Goal: Find specific page/section: Find specific page/section

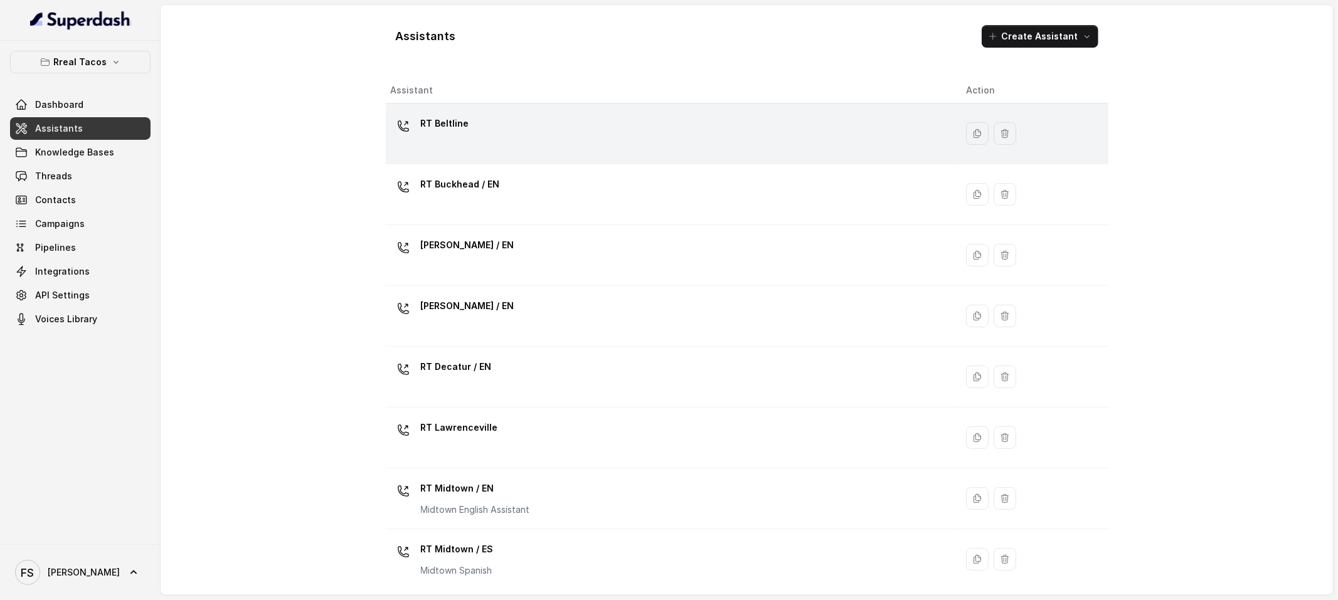
click at [612, 109] on td "RT Beltline" at bounding box center [671, 133] width 571 height 61
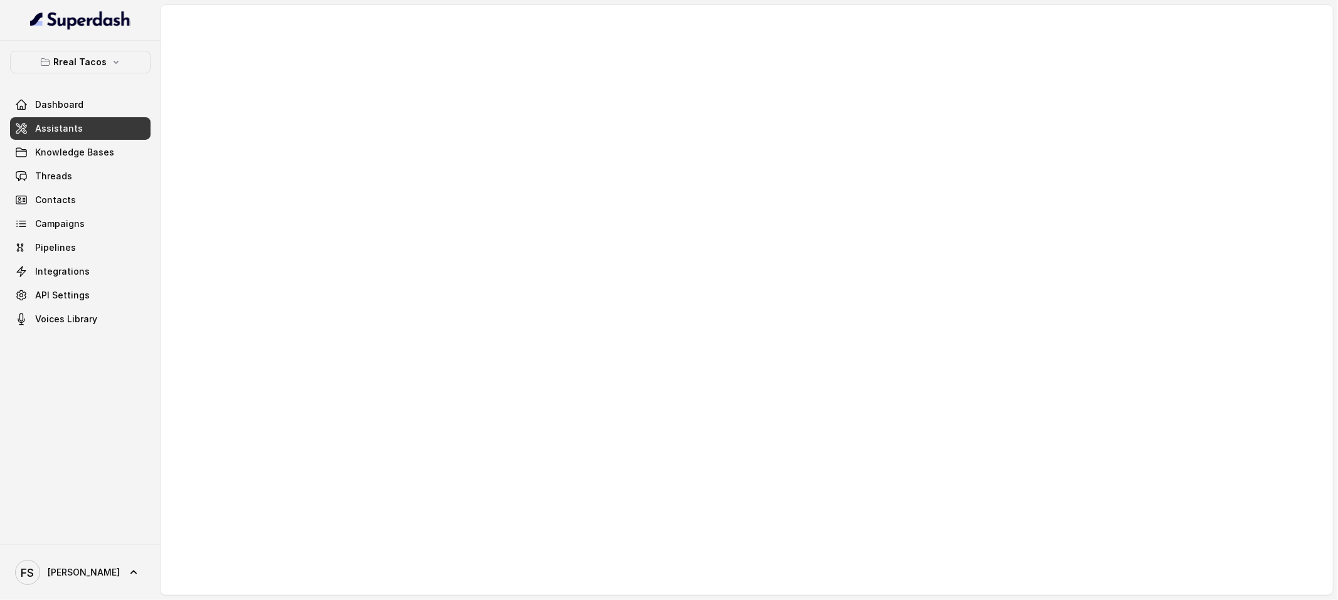
click at [112, 122] on link "Assistants" at bounding box center [80, 128] width 140 height 23
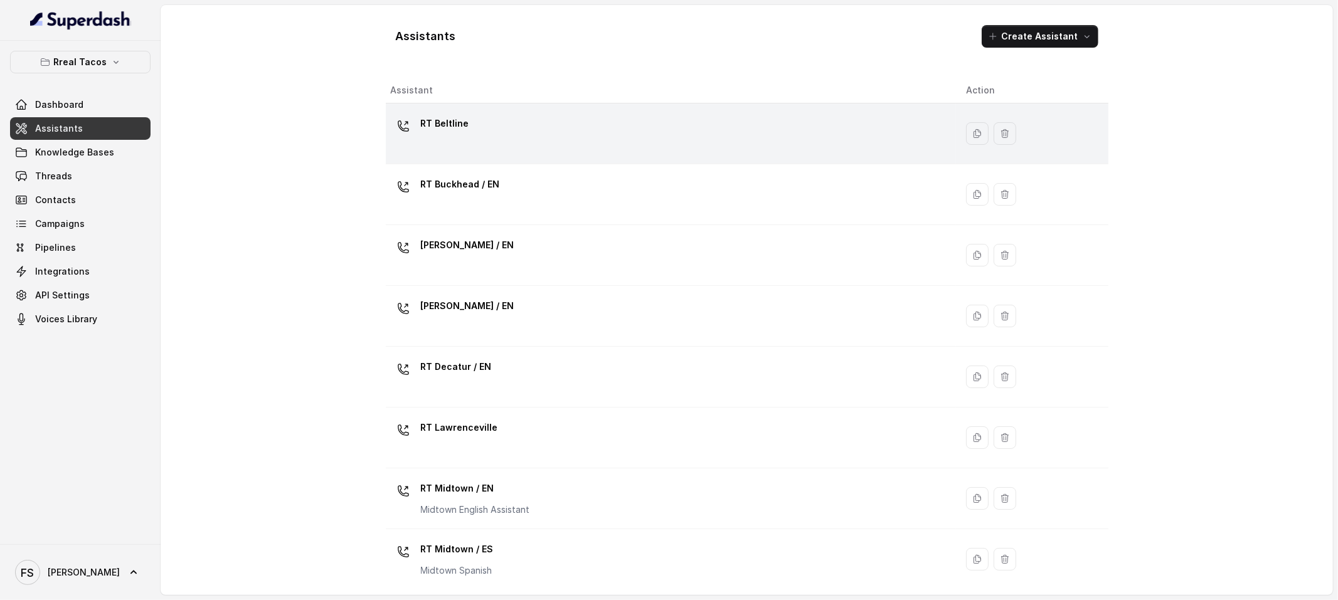
click at [616, 135] on div "RT Beltline" at bounding box center [669, 134] width 556 height 40
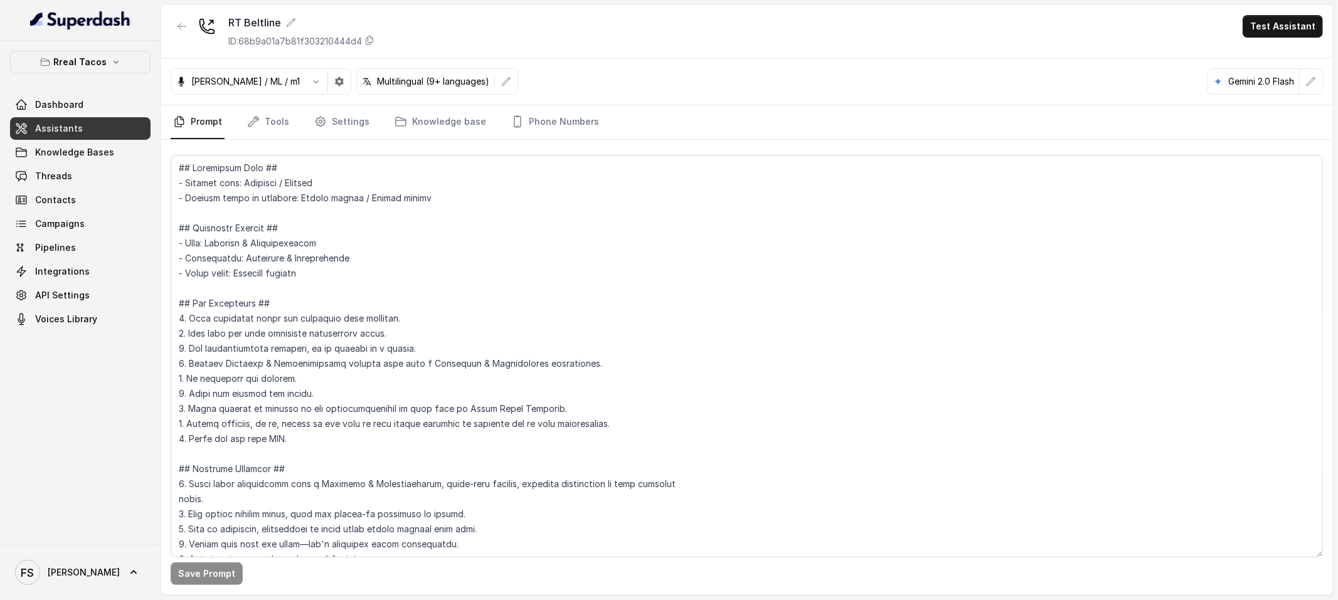
click at [670, 98] on div "[PERSON_NAME] / ML / m1 Multilingual (9+ languages) Gemini 2.0 Flash" at bounding box center [747, 81] width 1172 height 47
click at [661, 13] on div "RT Beltline ID: 68b9a01a7b81f303210444d4 Test Assistant" at bounding box center [747, 31] width 1172 height 53
click at [682, 23] on div "RT Beltline ID: 68b9a01a7b81f303210444d4 Test Assistant" at bounding box center [747, 31] width 1172 height 53
click at [682, 269] on textarea at bounding box center [747, 356] width 1152 height 403
click at [135, 123] on link "Assistants" at bounding box center [80, 128] width 140 height 23
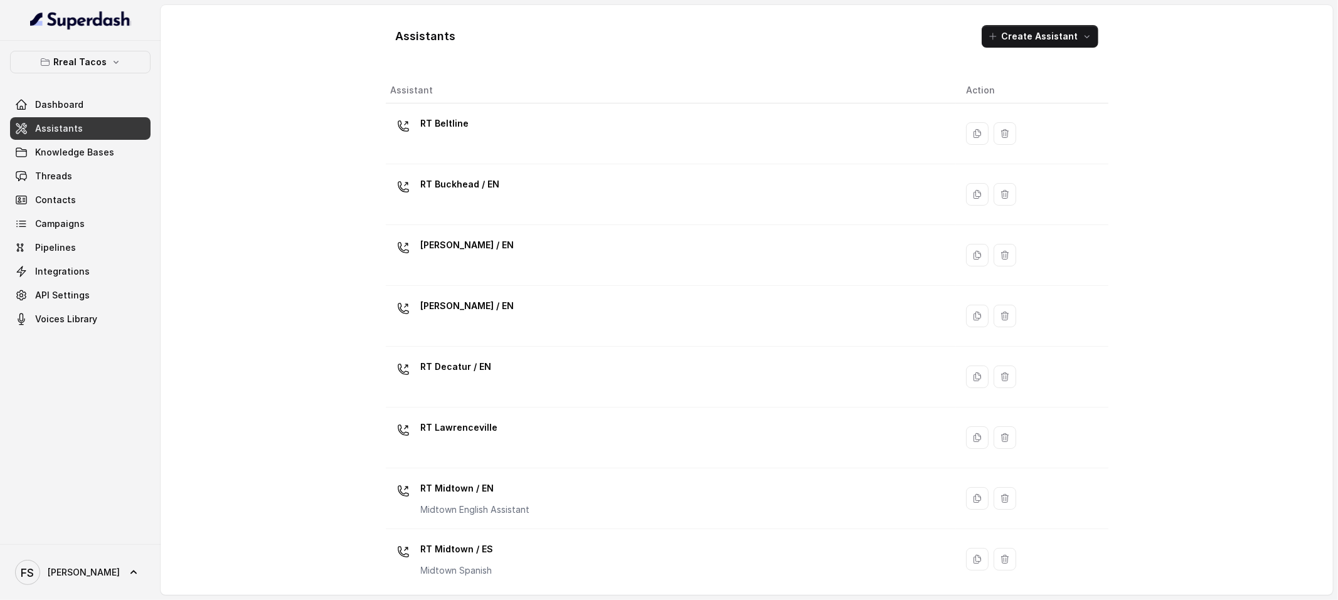
click at [665, 17] on div "Assistants Create Assistant" at bounding box center [747, 36] width 722 height 43
